Goal: Transaction & Acquisition: Purchase product/service

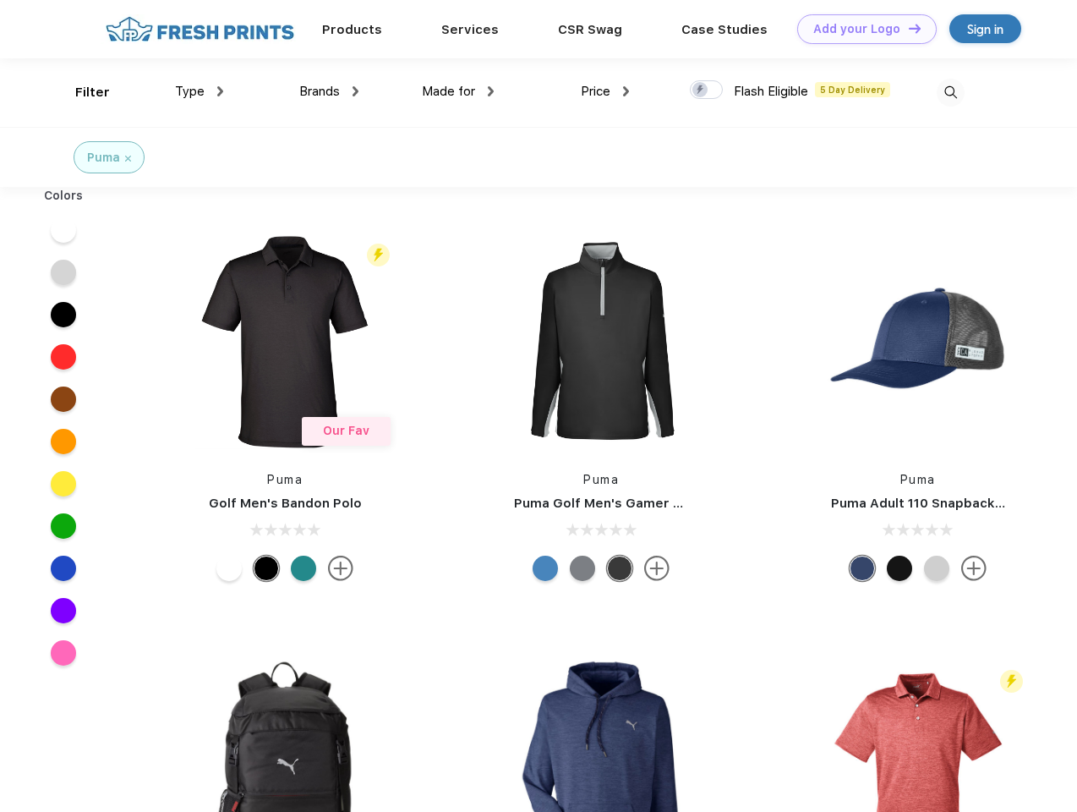
click at [861, 29] on link "Add your Logo Design Tool" at bounding box center [867, 29] width 140 height 30
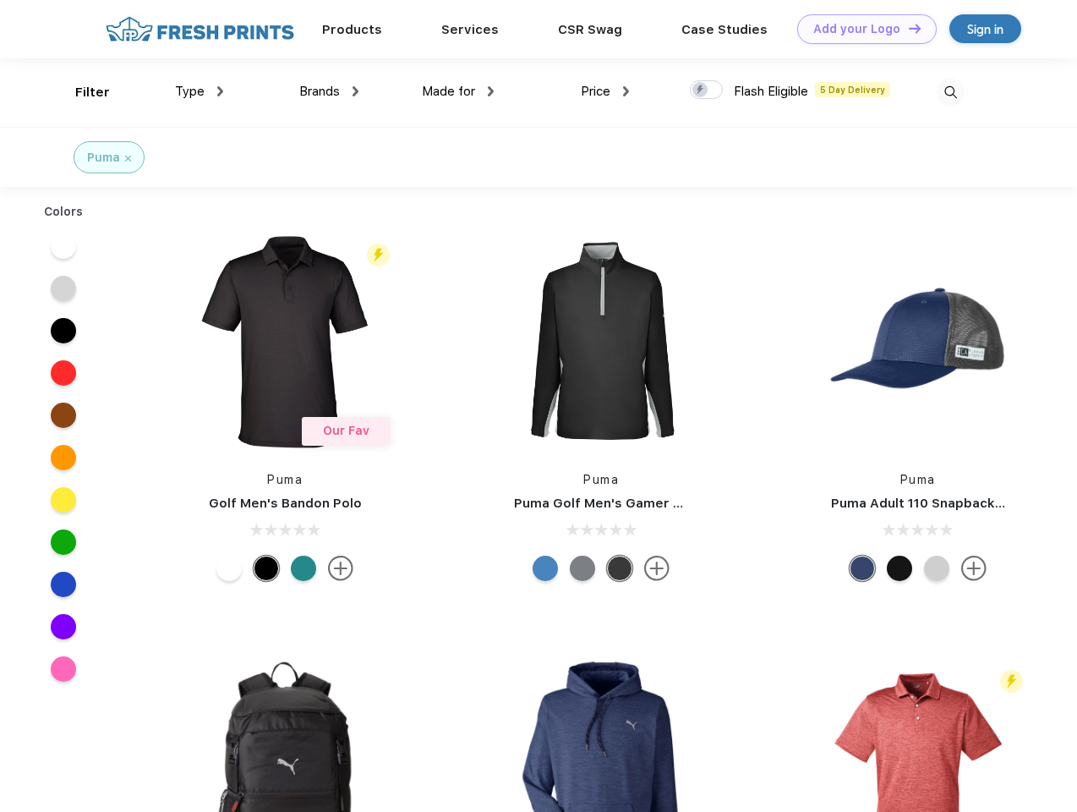
click at [0, 0] on div "Design Tool" at bounding box center [0, 0] width 0 height 0
click at [907, 28] on link "Add your Logo Design Tool" at bounding box center [867, 29] width 140 height 30
click at [81, 92] on div "Filter" at bounding box center [92, 92] width 35 height 19
click at [200, 91] on span "Type" at bounding box center [190, 91] width 30 height 15
click at [329, 91] on span "Brands" at bounding box center [319, 91] width 41 height 15
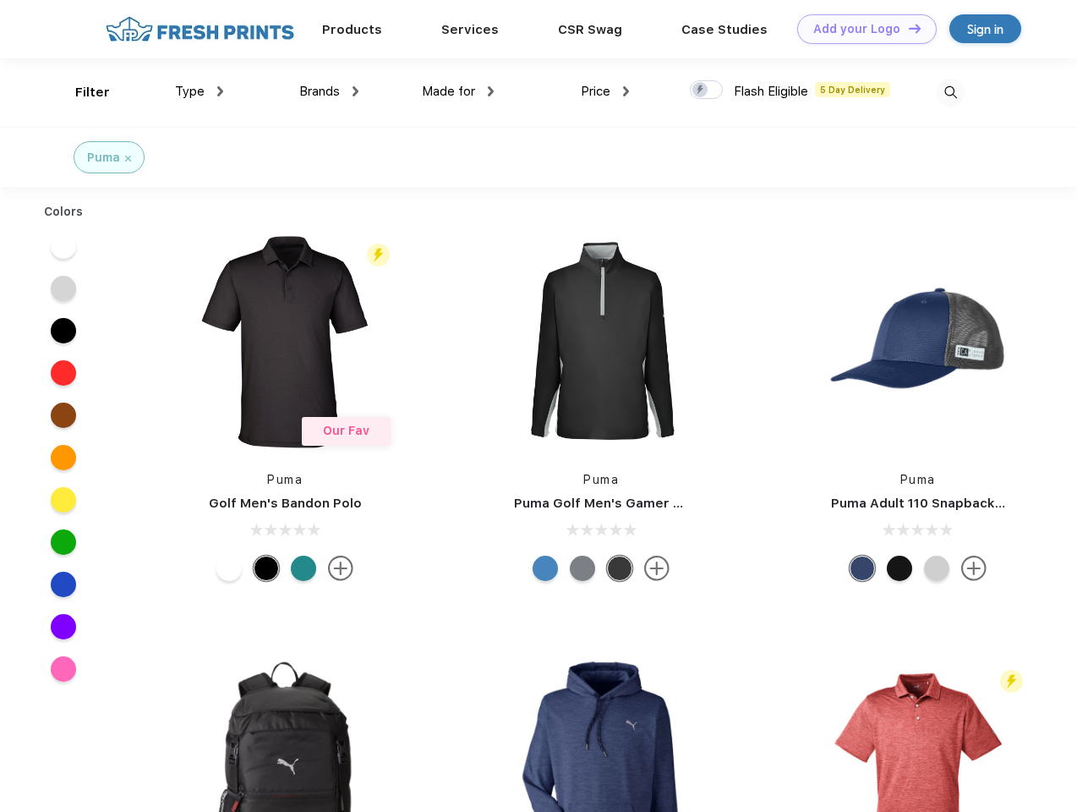
click at [458, 91] on span "Made for" at bounding box center [448, 91] width 53 height 15
click at [605, 91] on span "Price" at bounding box center [596, 91] width 30 height 15
click at [707, 90] on div at bounding box center [706, 89] width 33 height 19
click at [701, 90] on input "checkbox" at bounding box center [695, 84] width 11 height 11
click at [950, 92] on img at bounding box center [951, 93] width 28 height 28
